Goal: Information Seeking & Learning: Learn about a topic

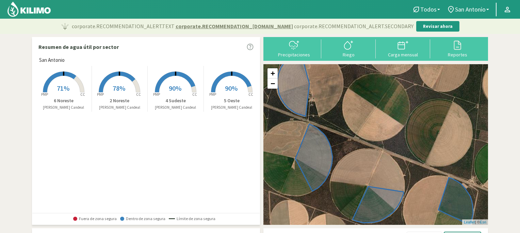
click at [119, 81] on rect at bounding box center [119, 93] width 54 height 54
